Goal: Navigation & Orientation: Go to known website

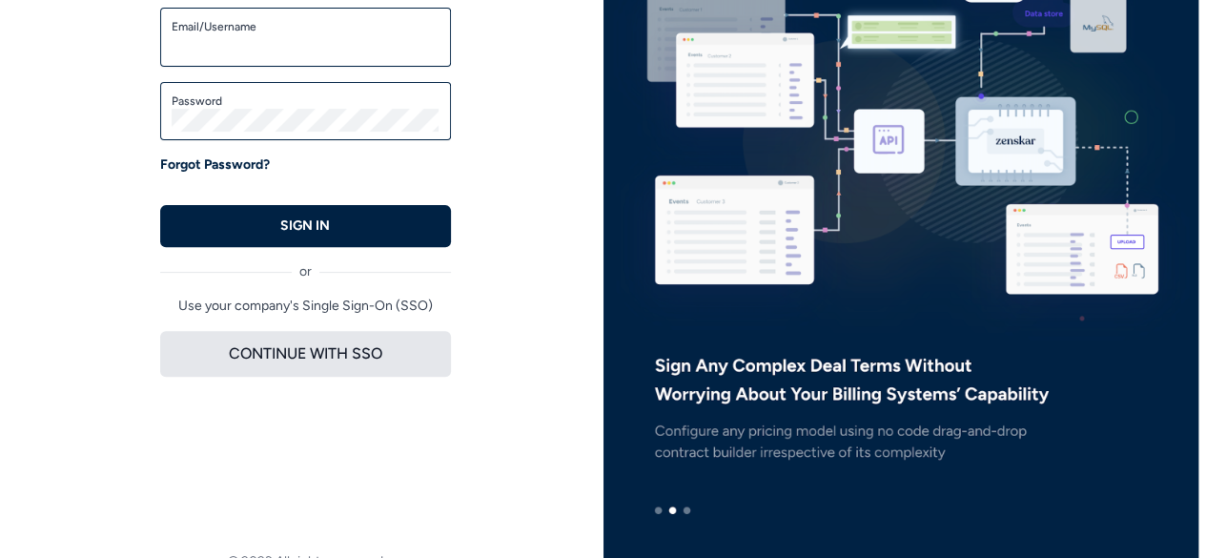
scroll to position [238, 0]
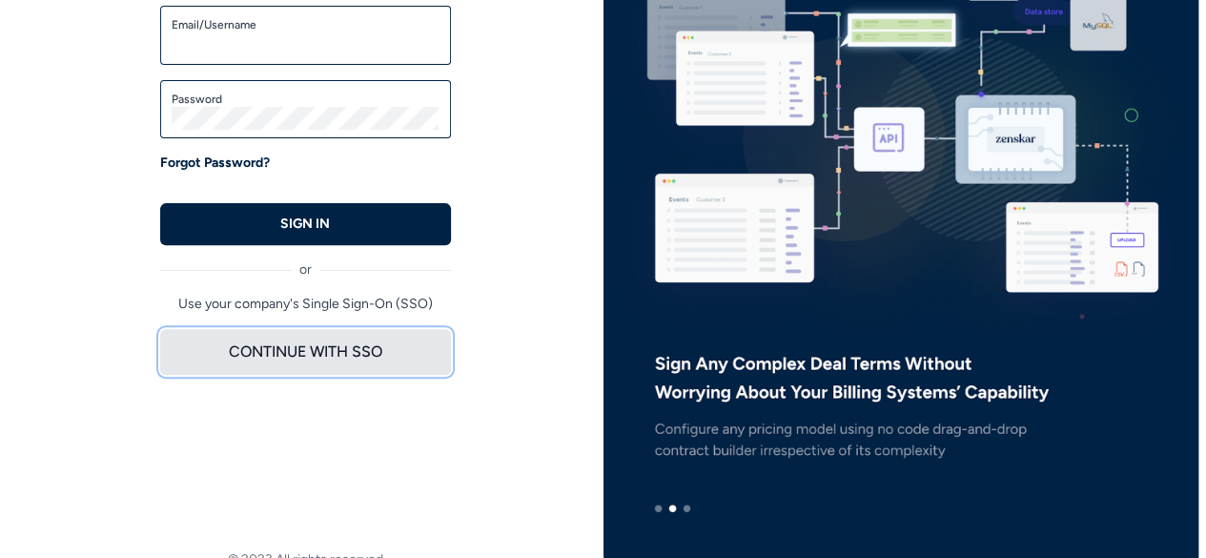
click at [332, 363] on button "CONTINUE WITH SSO" at bounding box center [305, 352] width 291 height 46
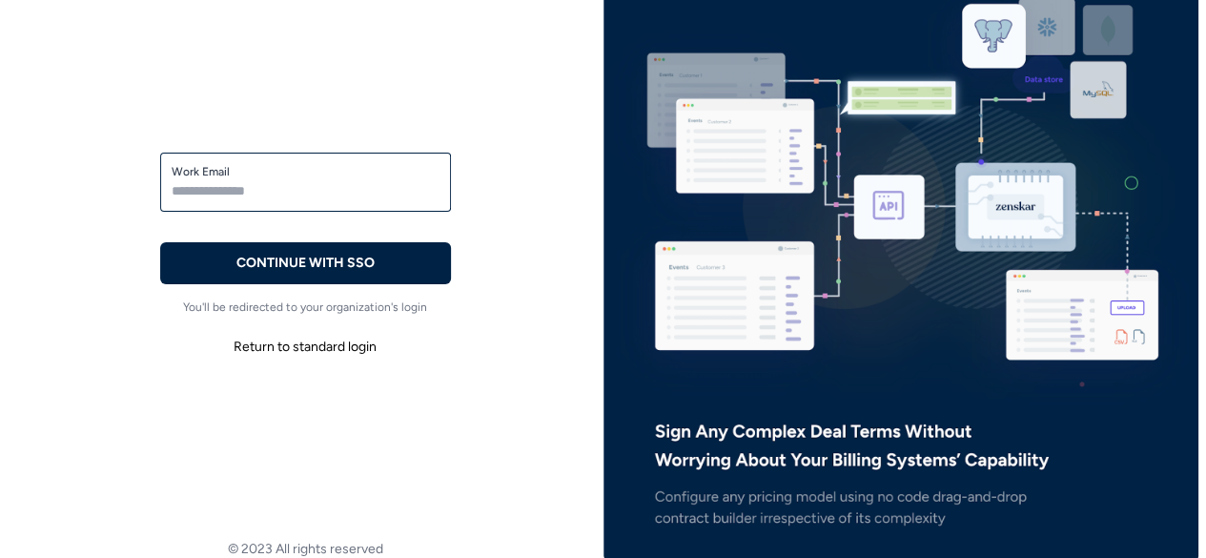
click at [332, 363] on button "Return to standard login" at bounding box center [305, 347] width 291 height 34
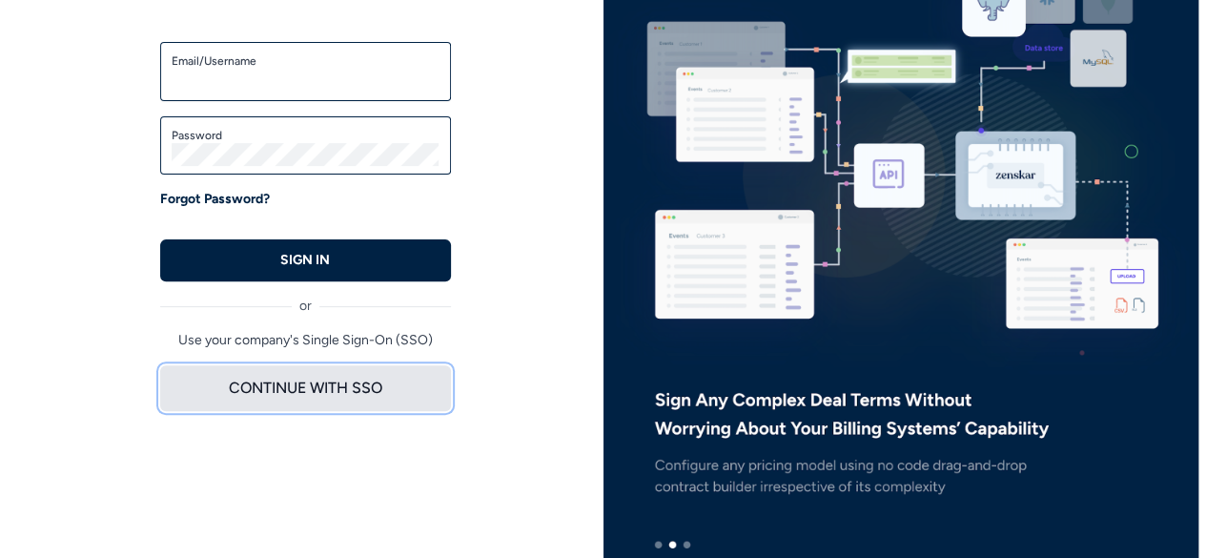
click at [328, 389] on button "CONTINUE WITH SSO" at bounding box center [305, 388] width 291 height 46
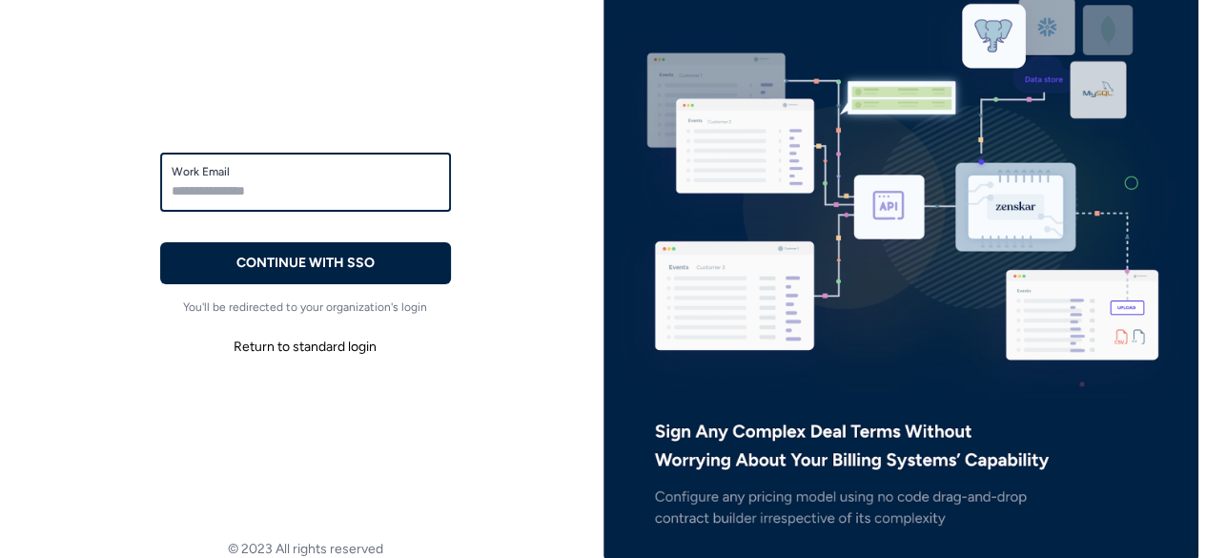
scroll to position [0, 0]
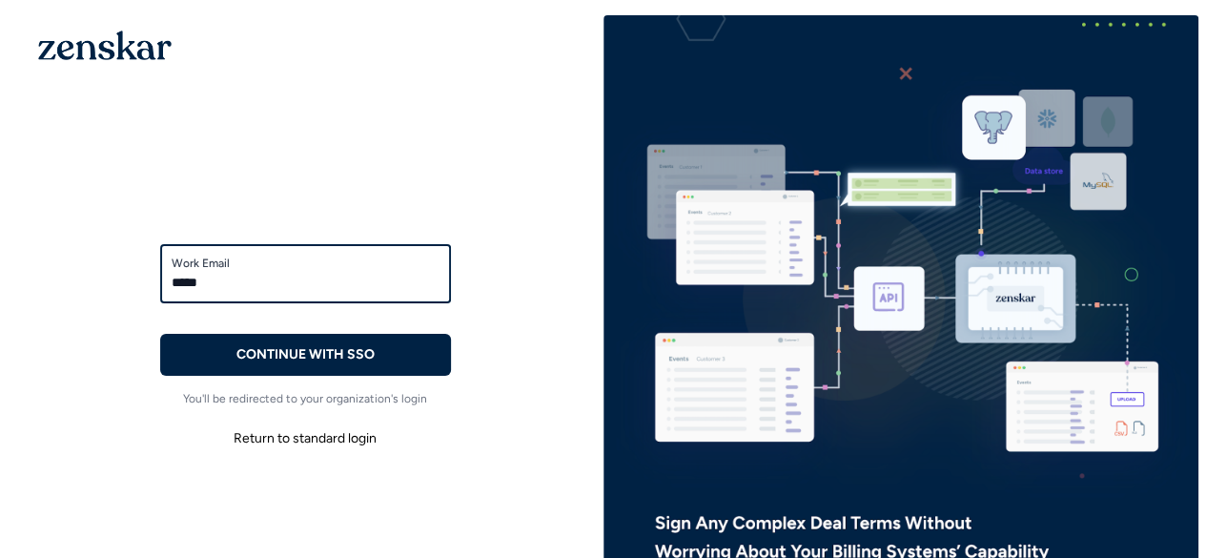
type input "**********"
click at [160, 334] on button "CONTINUE WITH SSO" at bounding box center [305, 355] width 291 height 42
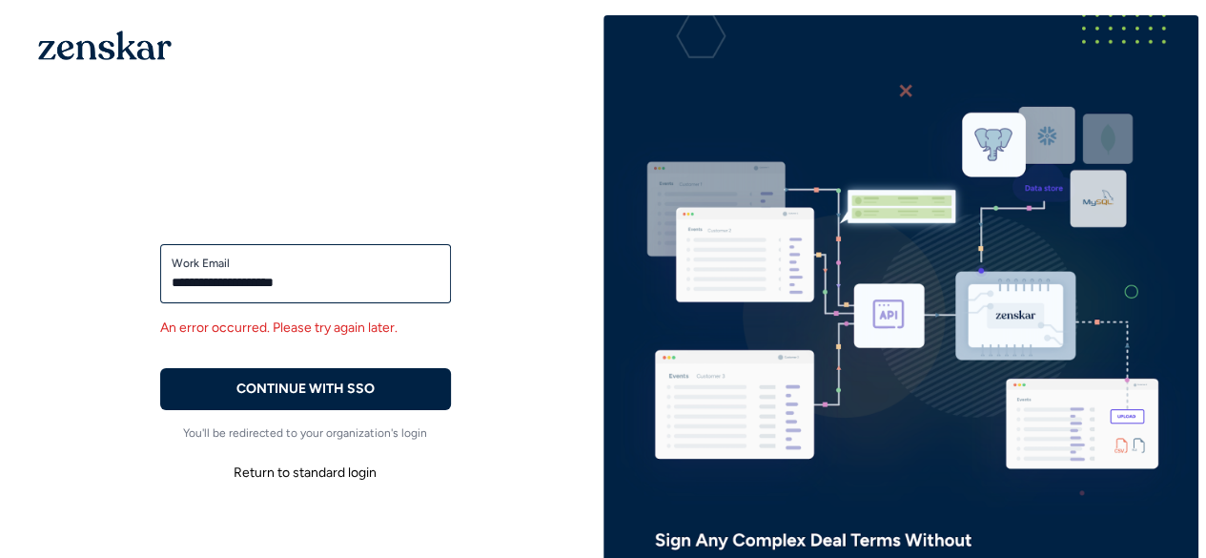
click at [122, 44] on img at bounding box center [104, 46] width 133 height 30
click at [106, 47] on img at bounding box center [104, 46] width 133 height 30
click at [362, 485] on button "Return to standard login" at bounding box center [305, 473] width 291 height 34
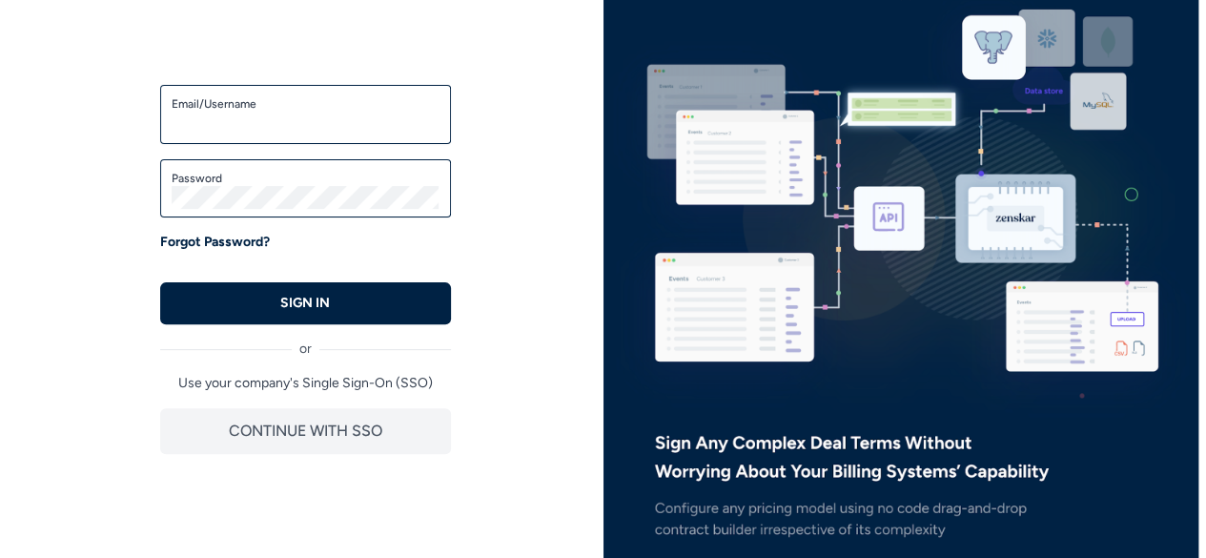
scroll to position [172, 0]
